Goal: Information Seeking & Learning: Check status

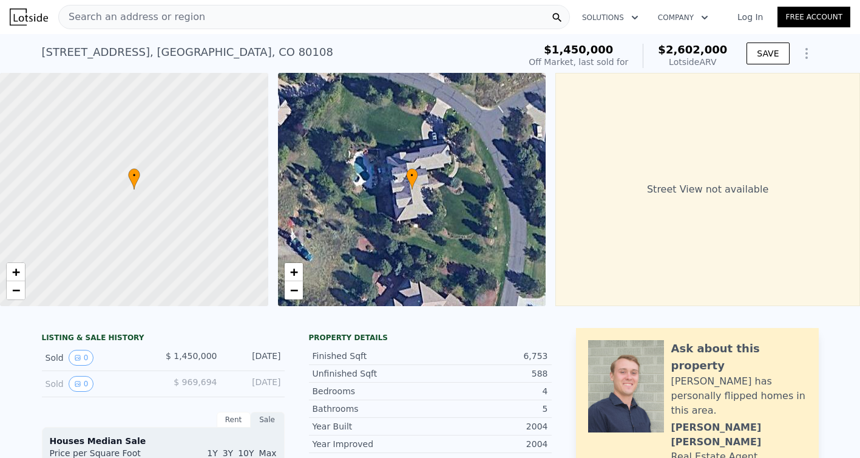
click at [806, 56] on icon "Show Options" at bounding box center [806, 53] width 15 height 15
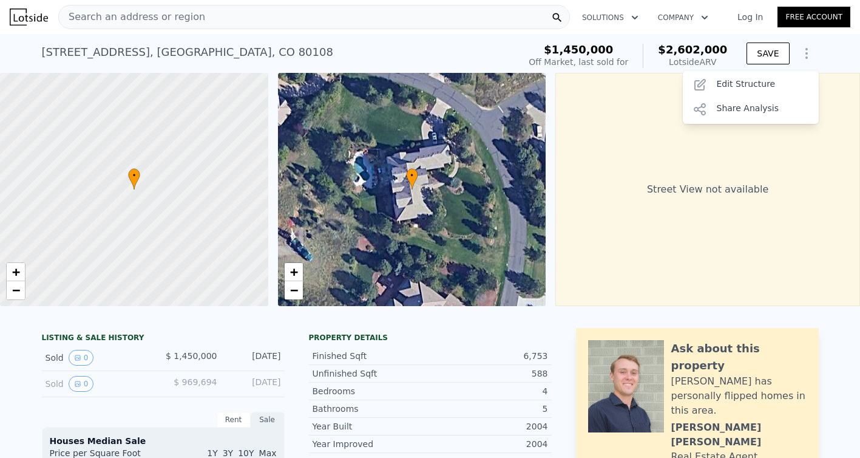
click at [806, 56] on icon "Show Options" at bounding box center [806, 53] width 15 height 15
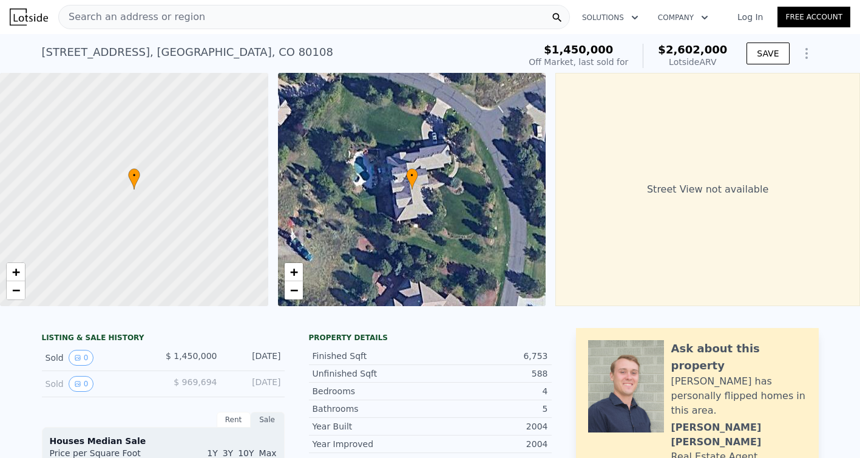
click at [813, 55] on icon "Show Options" at bounding box center [806, 53] width 15 height 15
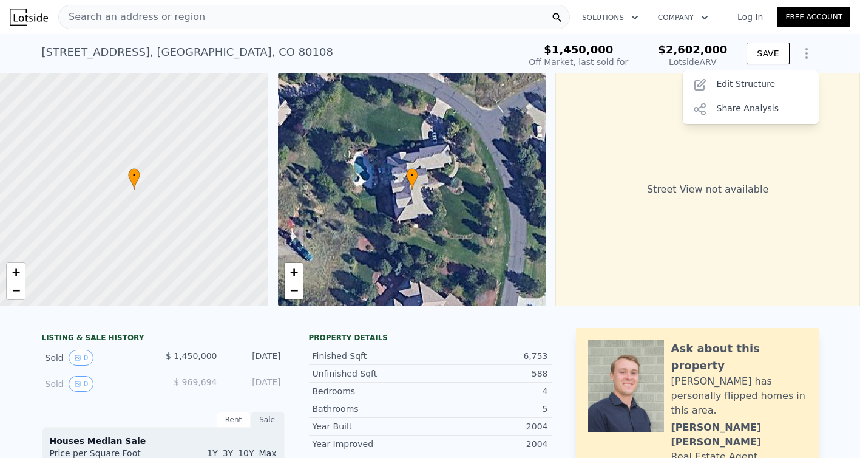
click at [813, 55] on icon "Show Options" at bounding box center [806, 53] width 15 height 15
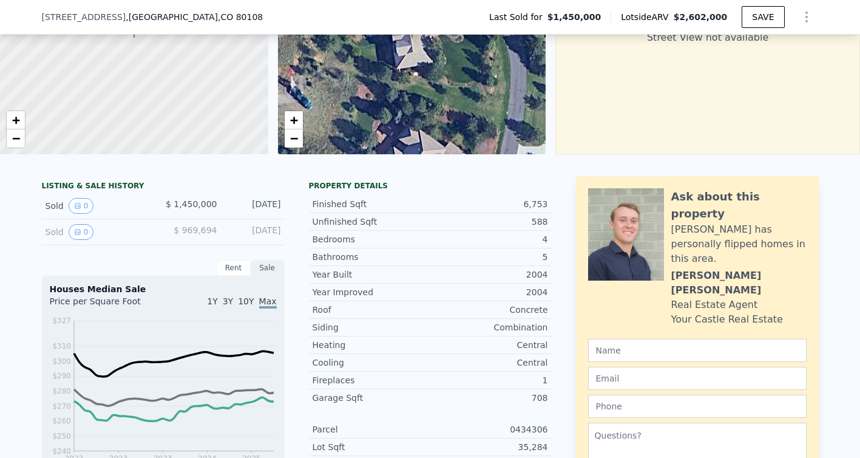
scroll to position [166, 0]
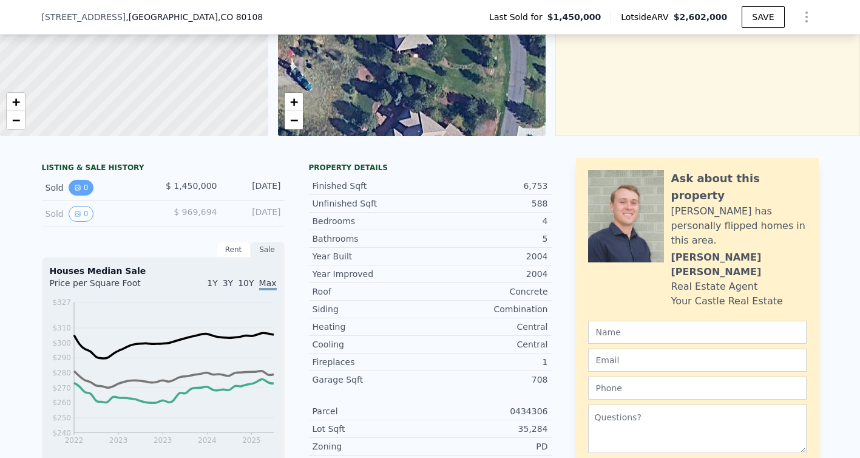
click at [85, 189] on button "0" at bounding box center [81, 188] width 25 height 16
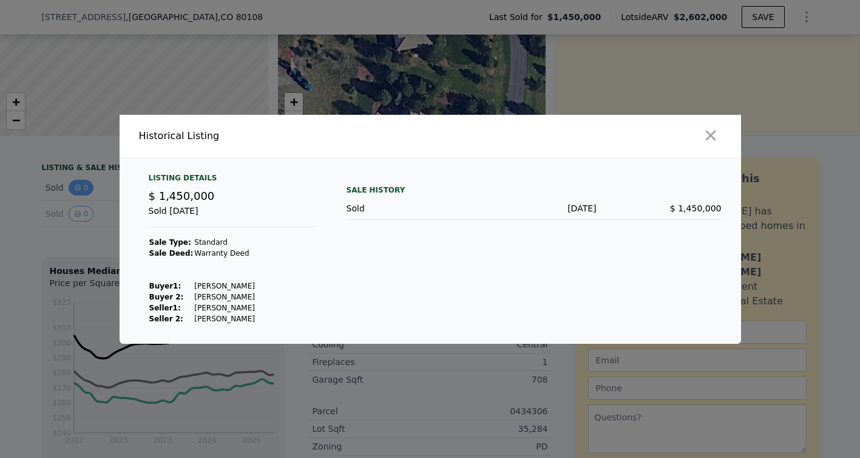
click at [85, 189] on div at bounding box center [430, 229] width 860 height 458
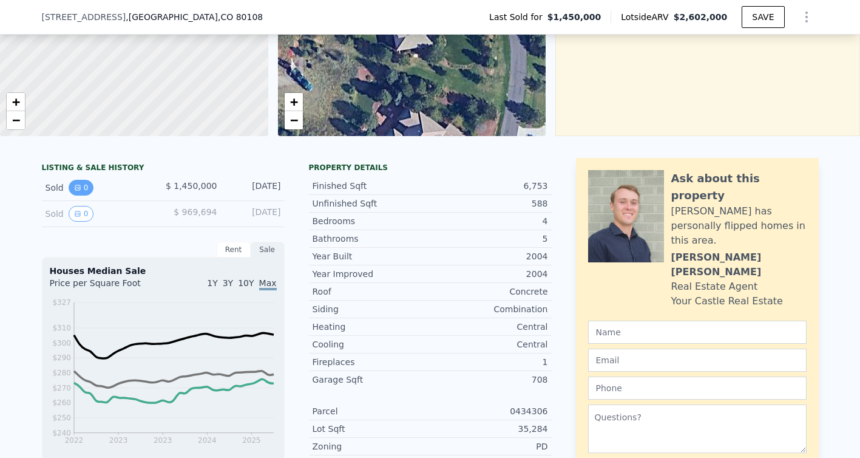
click at [85, 189] on button "0" at bounding box center [81, 188] width 25 height 16
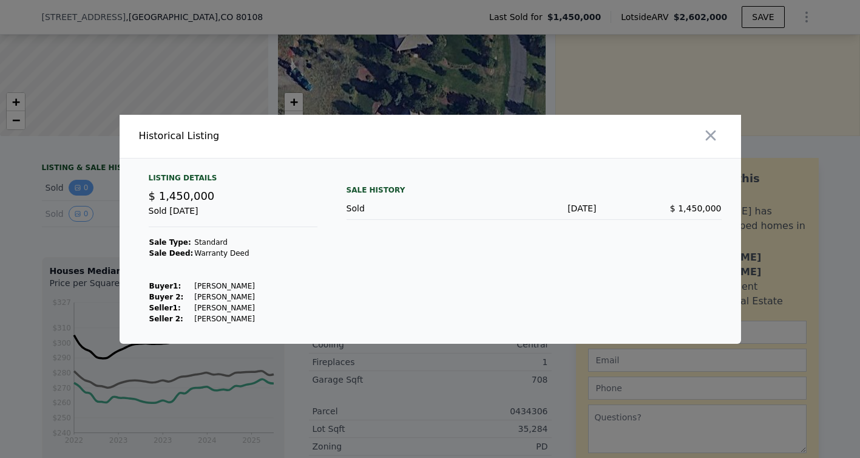
click at [85, 189] on div at bounding box center [430, 229] width 860 height 458
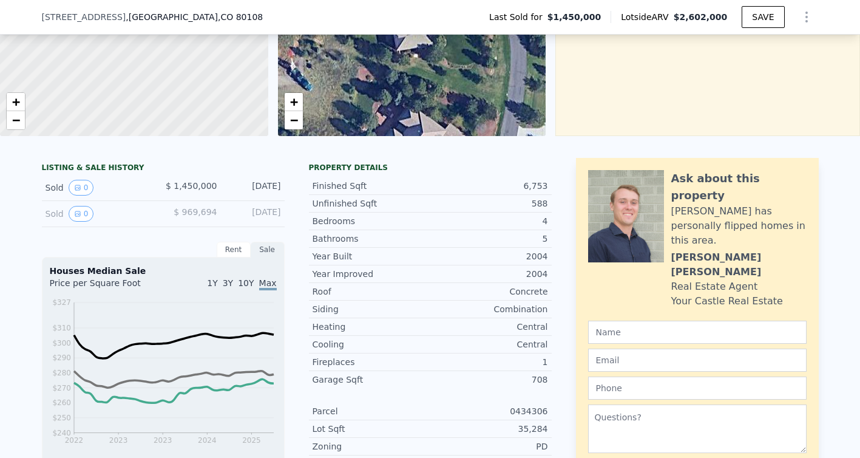
click at [53, 189] on div "Sold 0" at bounding box center [100, 188] width 108 height 16
click at [64, 189] on div "Sold 0" at bounding box center [100, 188] width 108 height 16
click at [80, 186] on icon "View historical data" at bounding box center [77, 187] width 7 height 7
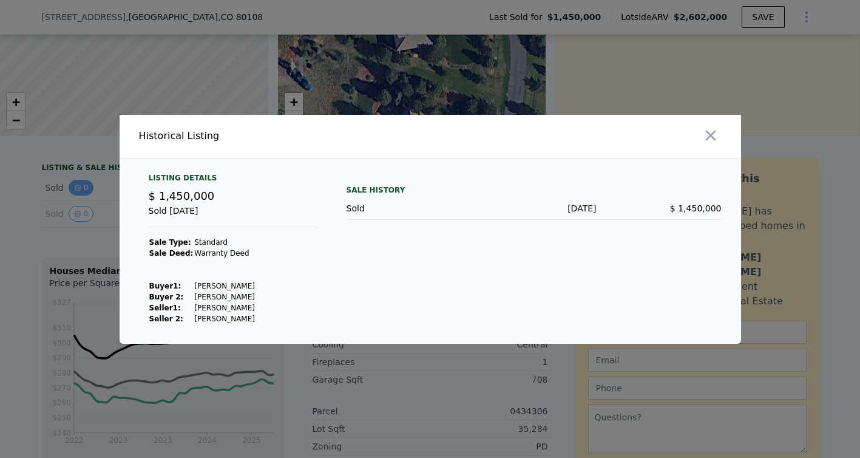
click at [80, 186] on div at bounding box center [430, 229] width 860 height 458
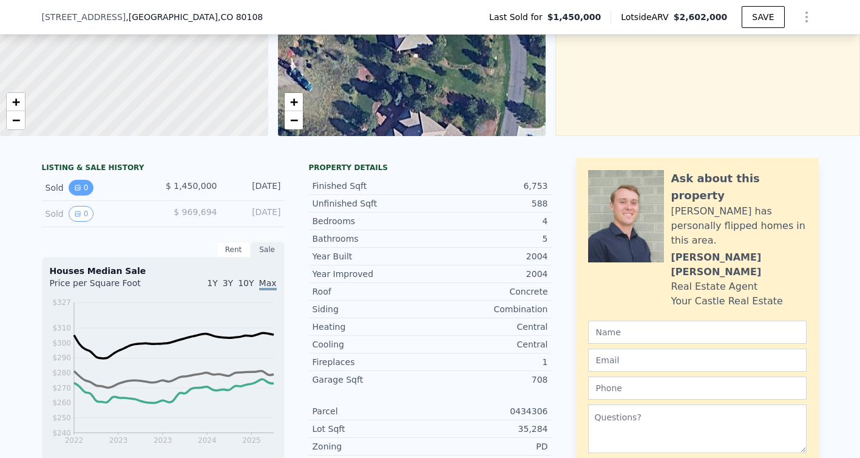
click at [86, 189] on button "0" at bounding box center [81, 188] width 25 height 16
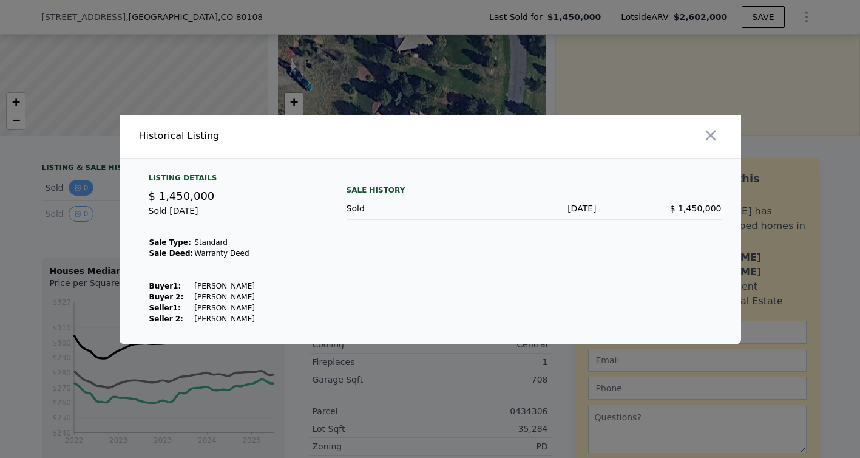
click at [86, 189] on div at bounding box center [430, 229] width 860 height 458
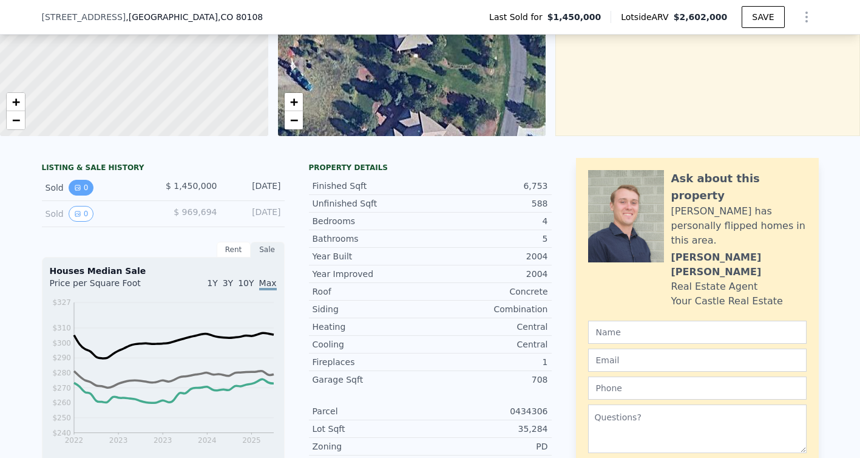
click at [86, 189] on button "0" at bounding box center [81, 188] width 25 height 16
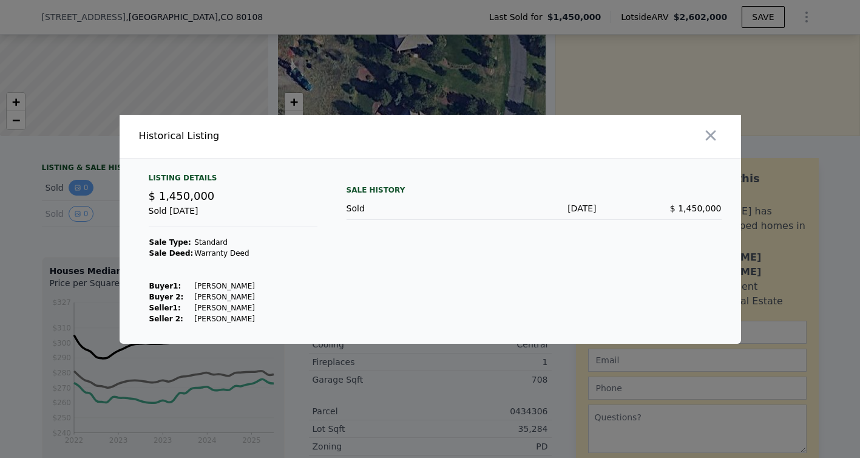
click at [86, 189] on div at bounding box center [430, 229] width 860 height 458
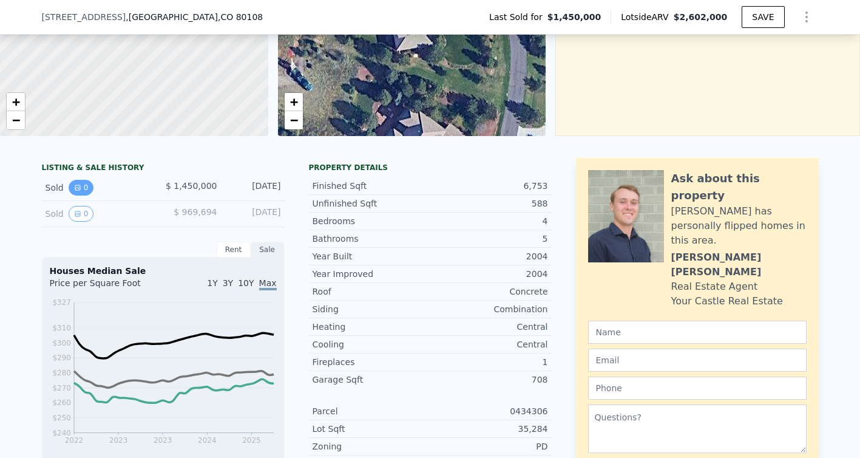
click at [86, 189] on button "0" at bounding box center [81, 188] width 25 height 16
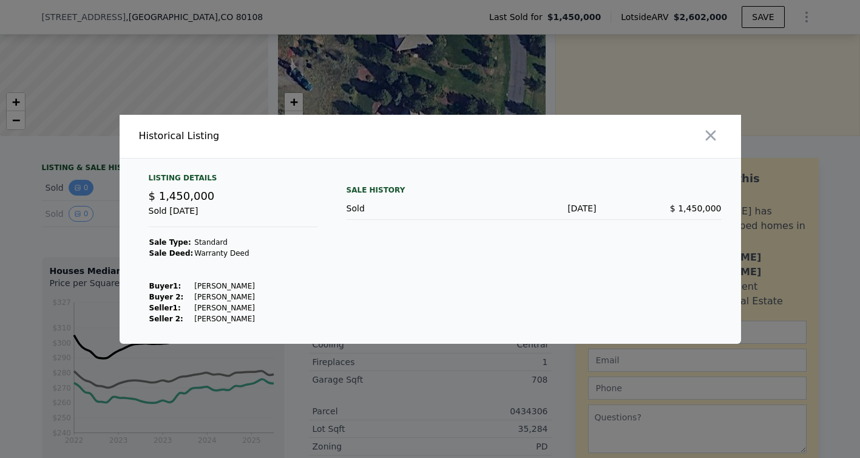
click at [86, 189] on div at bounding box center [430, 229] width 860 height 458
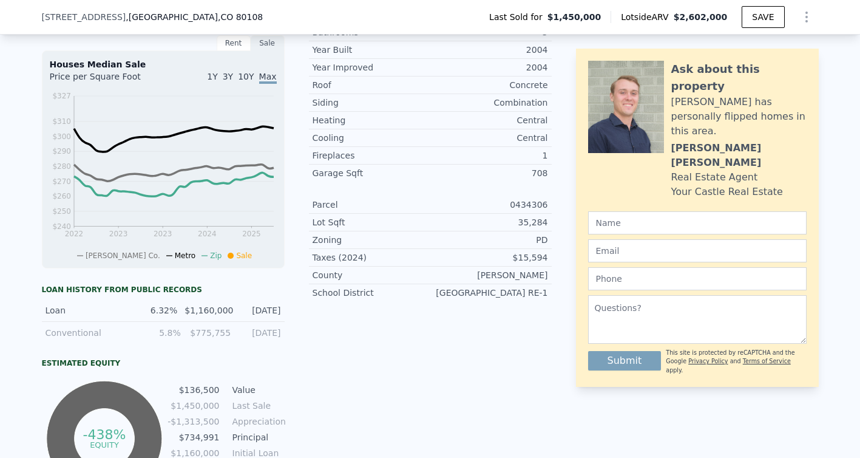
scroll to position [0, 0]
